Goal: Task Accomplishment & Management: Use online tool/utility

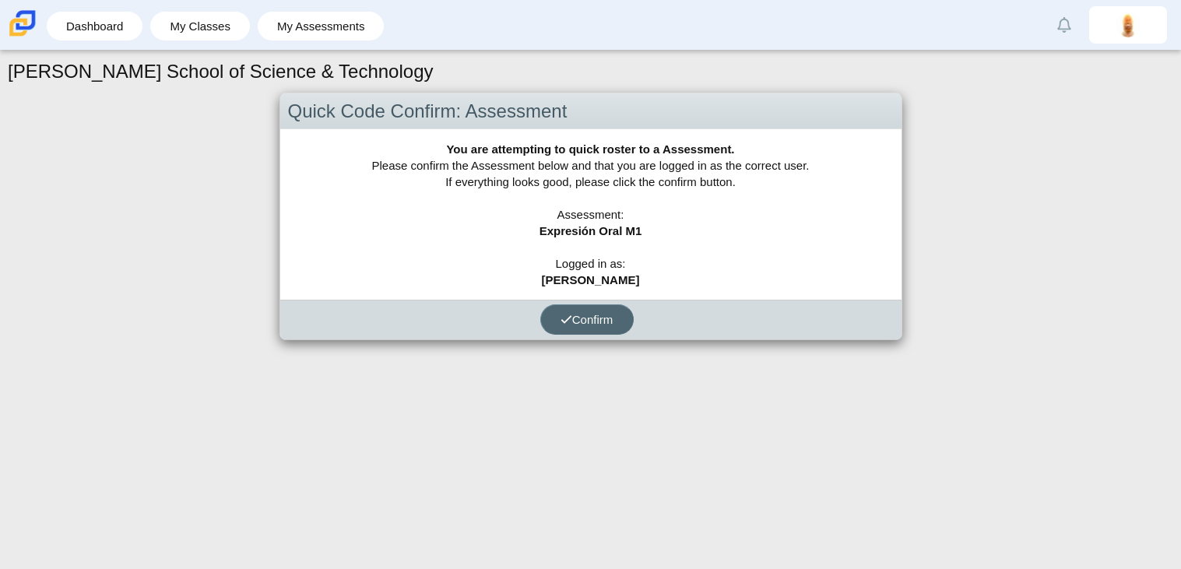
click at [589, 330] on button "Confirm" at bounding box center [586, 319] width 93 height 30
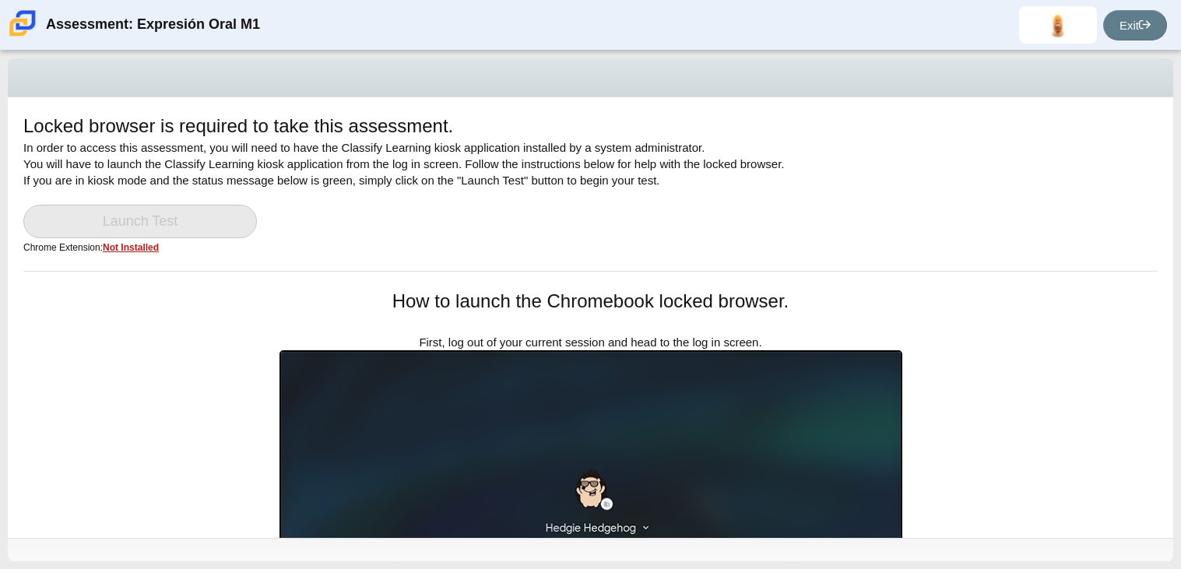
drag, startPoint x: 1180, startPoint y: 157, endPoint x: 1180, endPoint y: 301, distance: 144.0
click at [1180, 301] on div "Locked browser is required to take this assessment. In order to access this ass…" at bounding box center [590, 310] width 1181 height 519
click at [1061, 308] on div "Locked browser is required to take this assessment. In order to access this ass…" at bounding box center [591, 317] width 1166 height 441
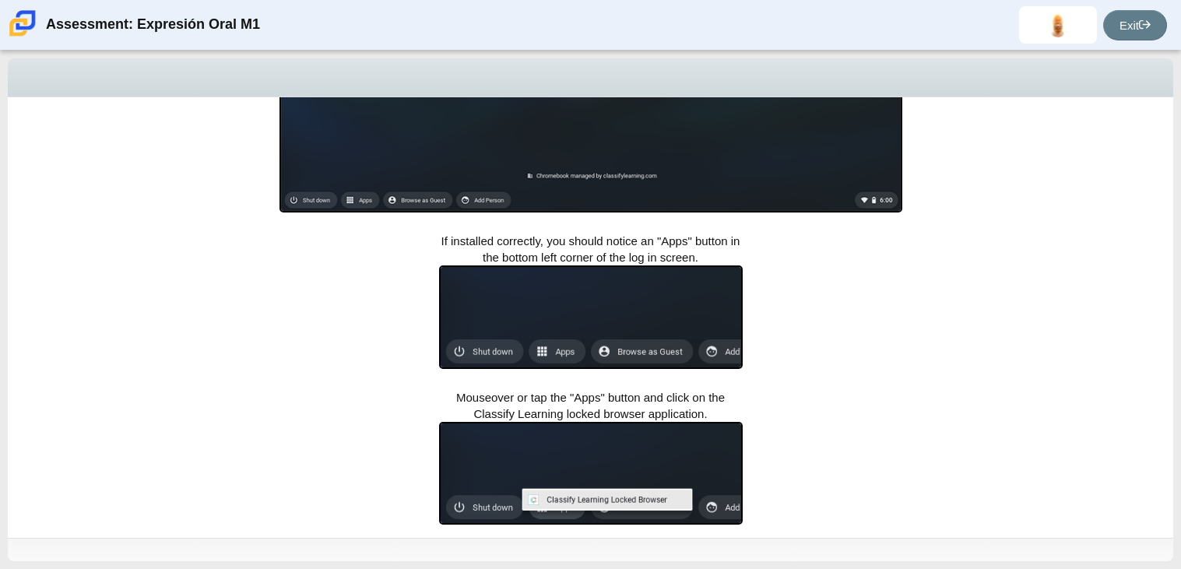
scroll to position [497, 0]
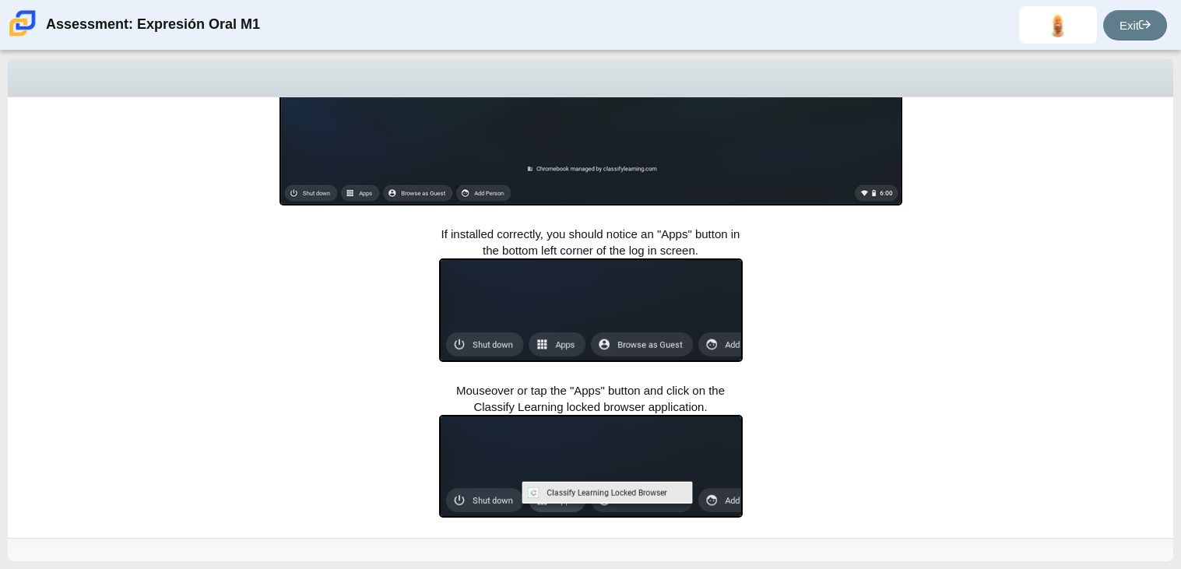
click at [1171, 431] on div "Locked browser is required to take this assessment. In order to access this ass…" at bounding box center [591, 317] width 1166 height 441
